Goal: Transaction & Acquisition: Download file/media

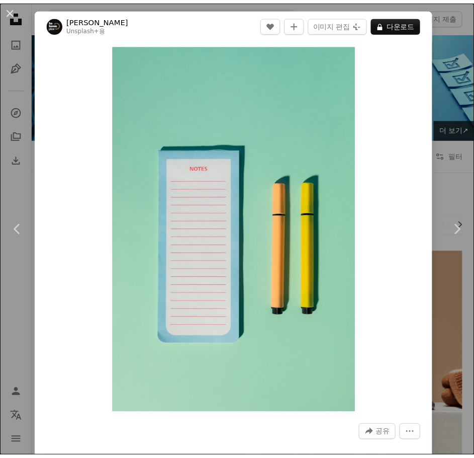
scroll to position [11721, 0]
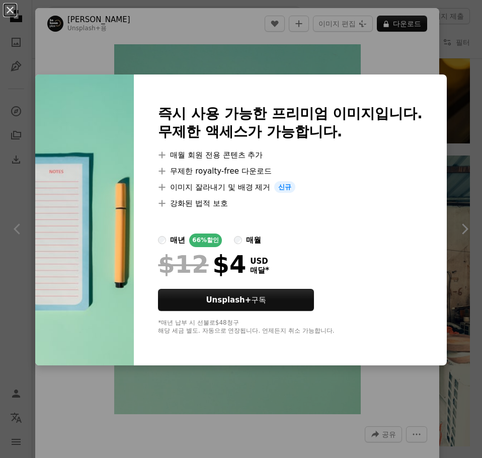
click at [437, 53] on div "An X shape 즉시 사용 가능한 프리미엄 이미지입니다. 무제한 액세스가 가능합니다. A plus sign 매월 회원 전용 콘텐츠 추가 A…" at bounding box center [241, 229] width 482 height 458
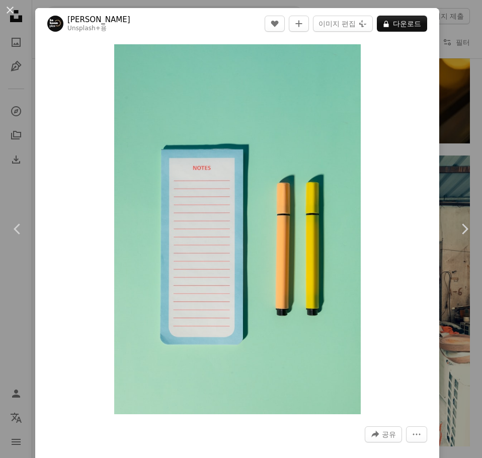
click at [440, 49] on div "An X shape Chevron left Chevron right [PERSON_NAME] Unsplash+ 용 A heart A plus …" at bounding box center [241, 229] width 482 height 458
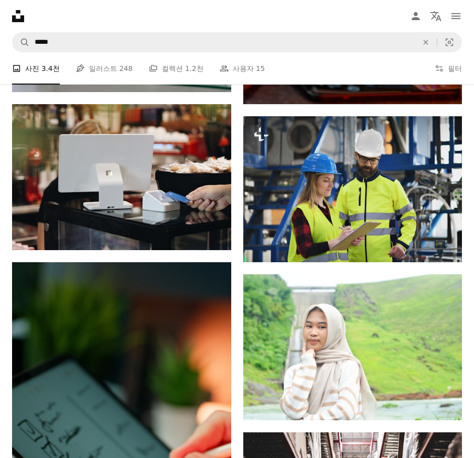
scroll to position [11469, 0]
